Goal: Obtain resource: Download file/media

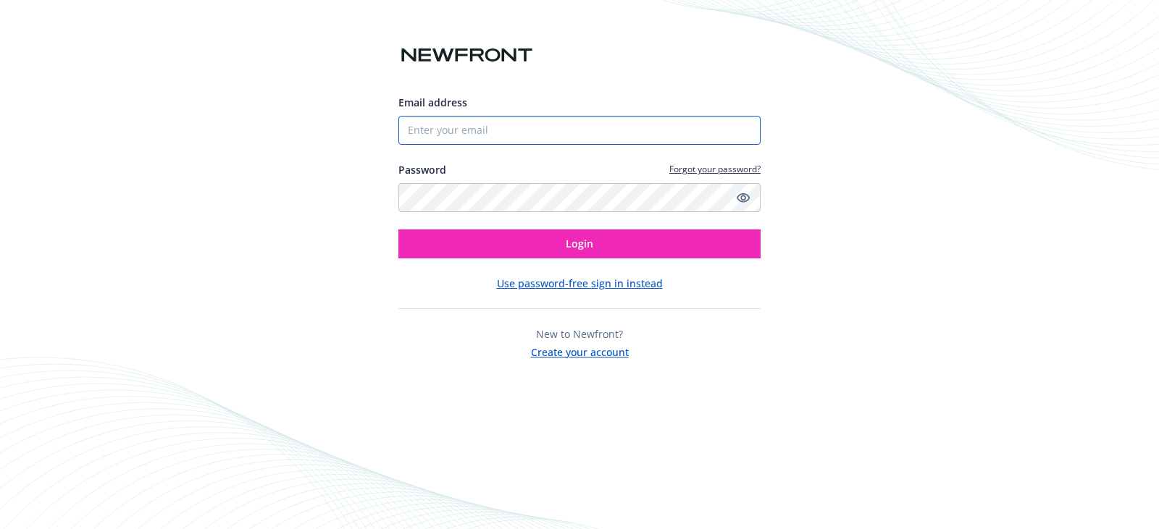
click at [563, 135] on input "Email address" at bounding box center [579, 130] width 362 height 29
type input "[PERSON_NAME][EMAIL_ADDRESS][DOMAIN_NAME]"
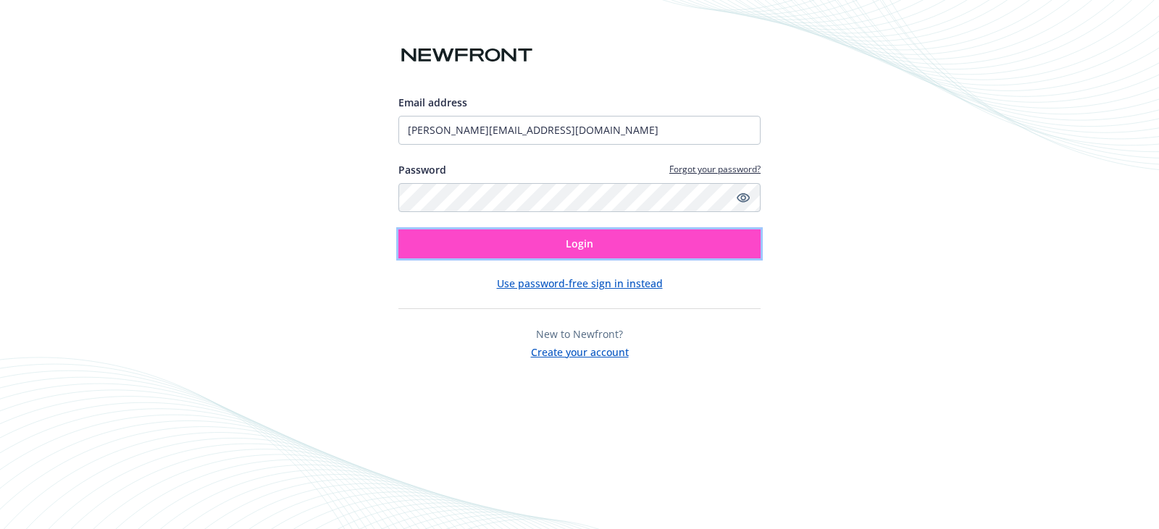
click at [576, 240] on span "Login" at bounding box center [580, 244] width 28 height 14
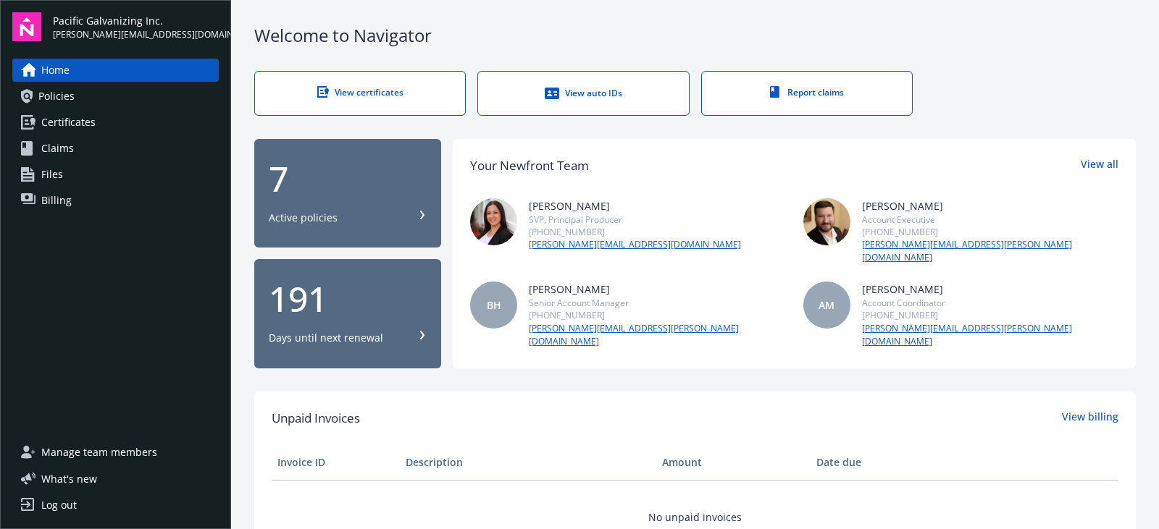
click at [123, 98] on link "Policies" at bounding box center [115, 96] width 206 height 23
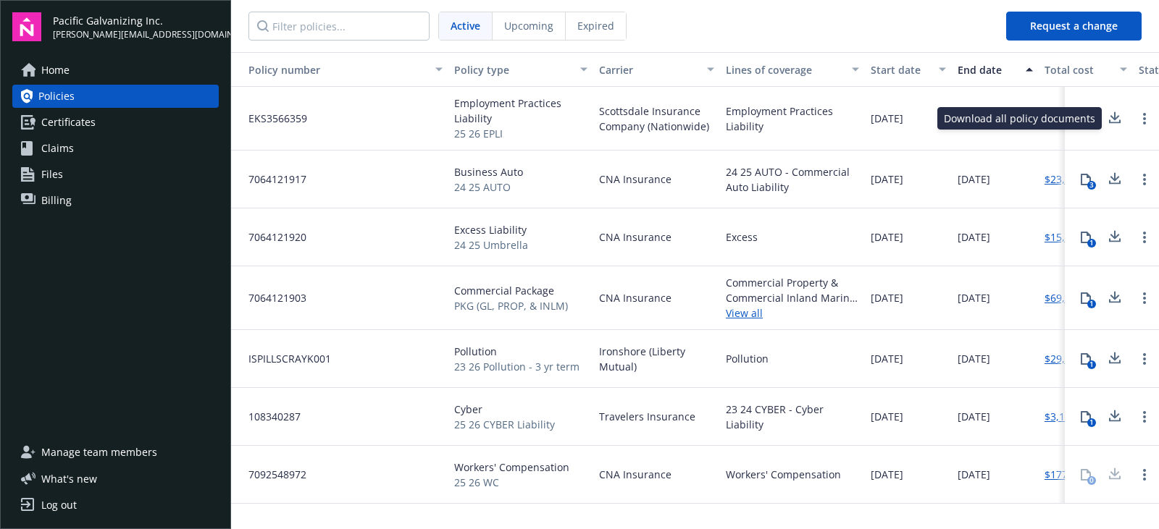
click at [1110, 121] on icon at bounding box center [1115, 122] width 12 height 4
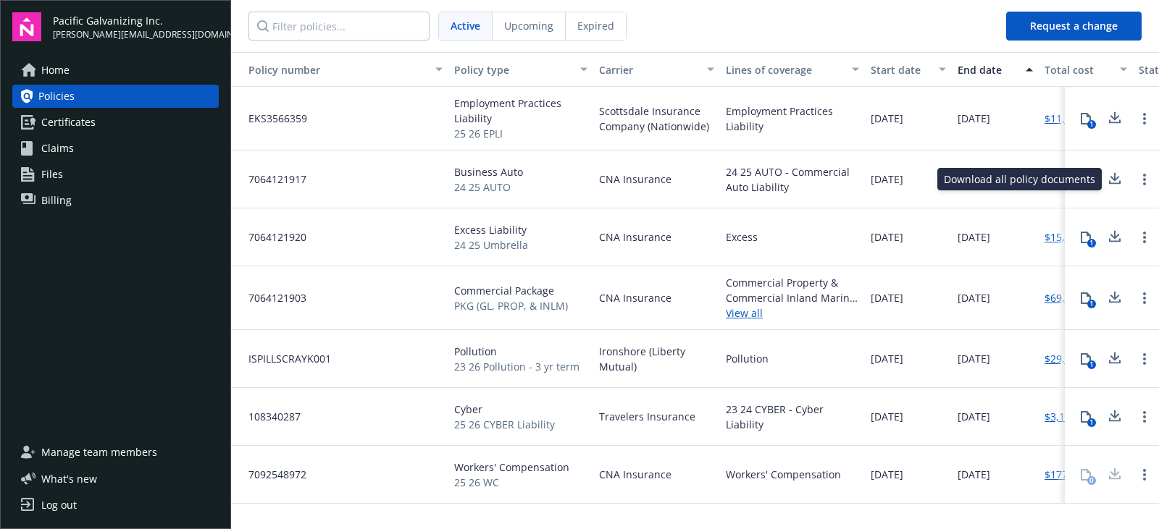
click at [1112, 173] on icon at bounding box center [1114, 179] width 17 height 18
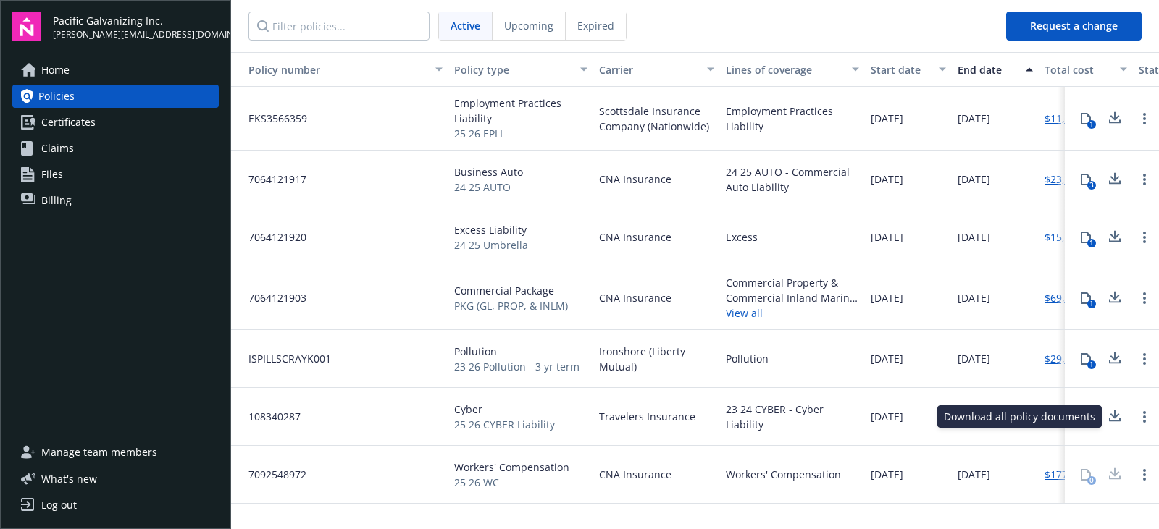
click at [1120, 415] on icon at bounding box center [1114, 417] width 17 height 18
drag, startPoint x: 858, startPoint y: 514, endPoint x: 968, endPoint y: 522, distance: 110.3
click at [968, 522] on div "Policy number Policy type Carrier Lines of coverage Start date End date Total c…" at bounding box center [695, 289] width 928 height 475
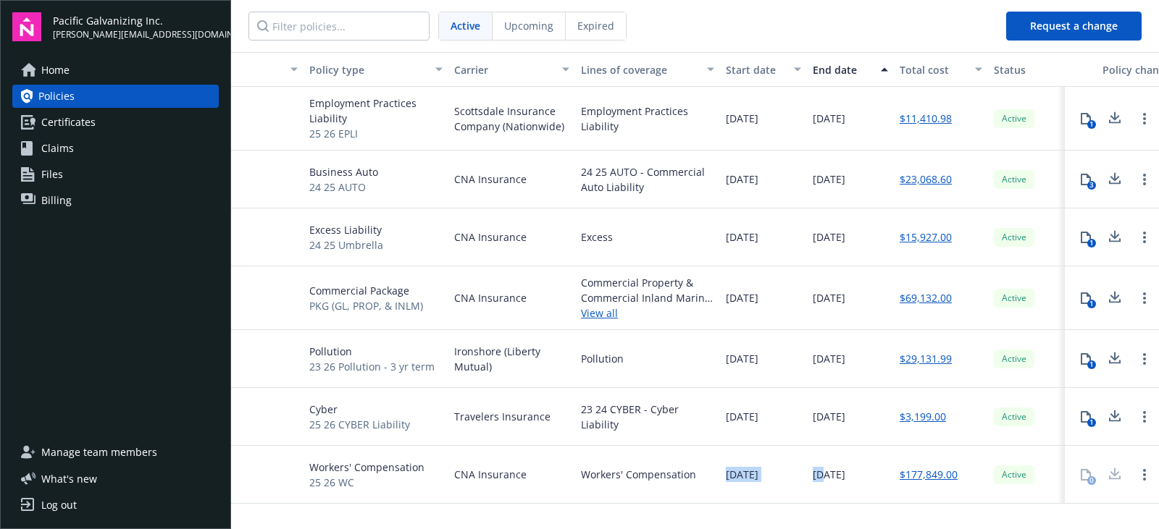
scroll to position [0, 173]
